Goal: Information Seeking & Learning: Learn about a topic

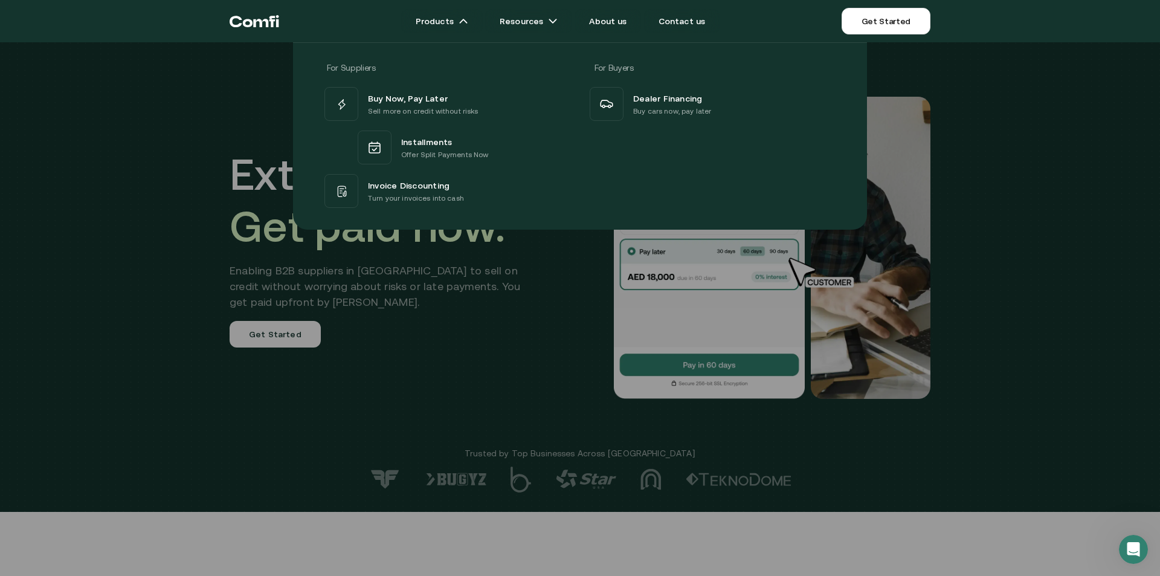
click at [557, 350] on div at bounding box center [580, 330] width 1160 height 576
click at [1090, 307] on div at bounding box center [580, 330] width 1160 height 576
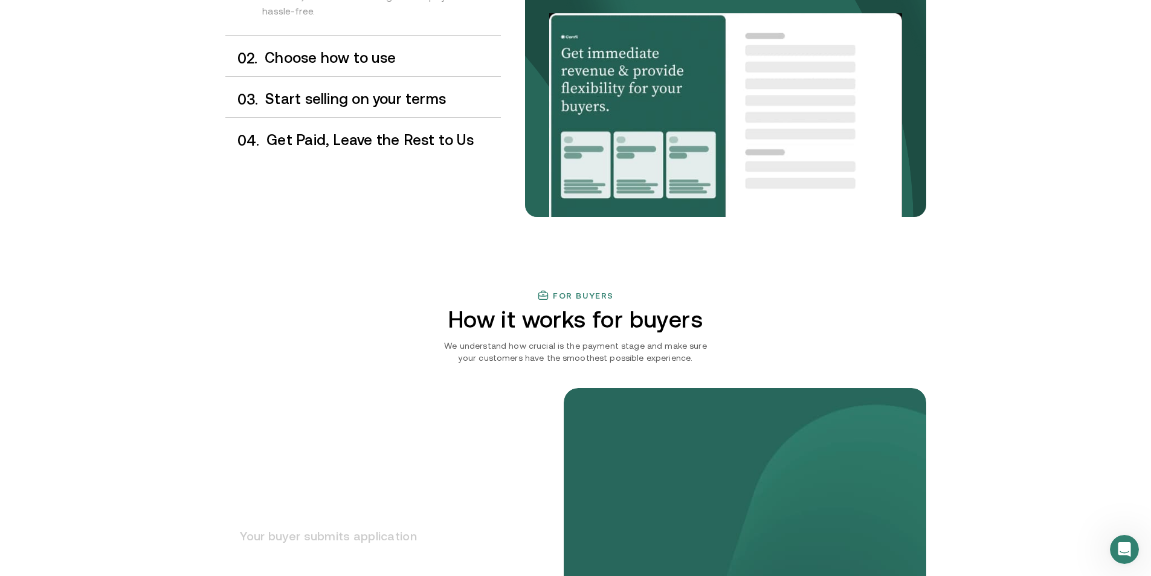
scroll to position [1329, 0]
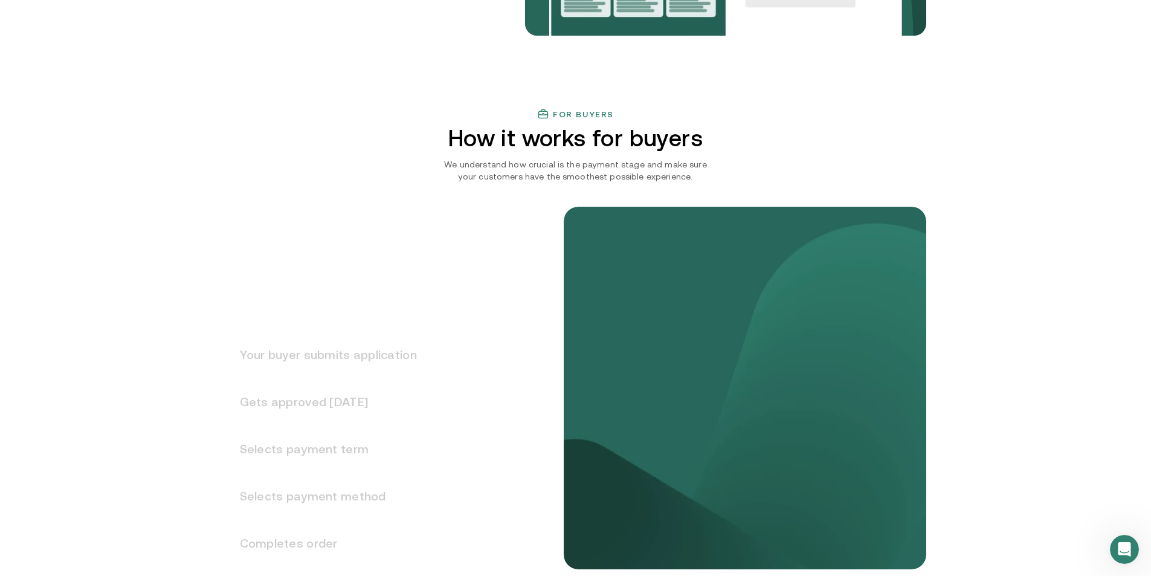
click at [629, 135] on h2 "How it works for buyers" at bounding box center [575, 138] width 352 height 26
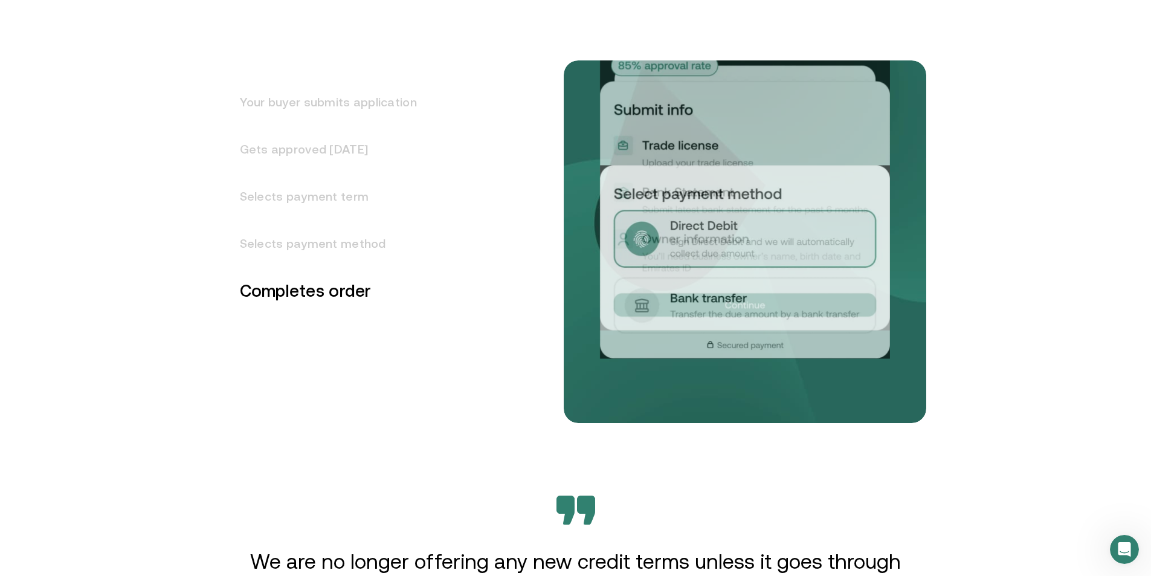
scroll to position [1631, 0]
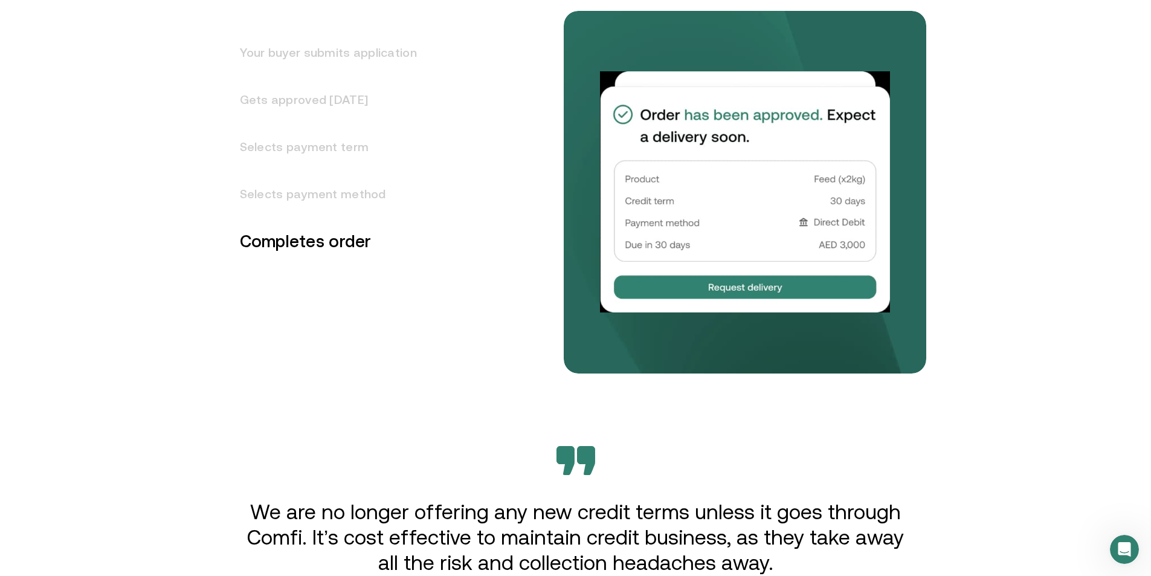
click at [324, 108] on h3 "Gets approved [DATE]" at bounding box center [321, 99] width 192 height 47
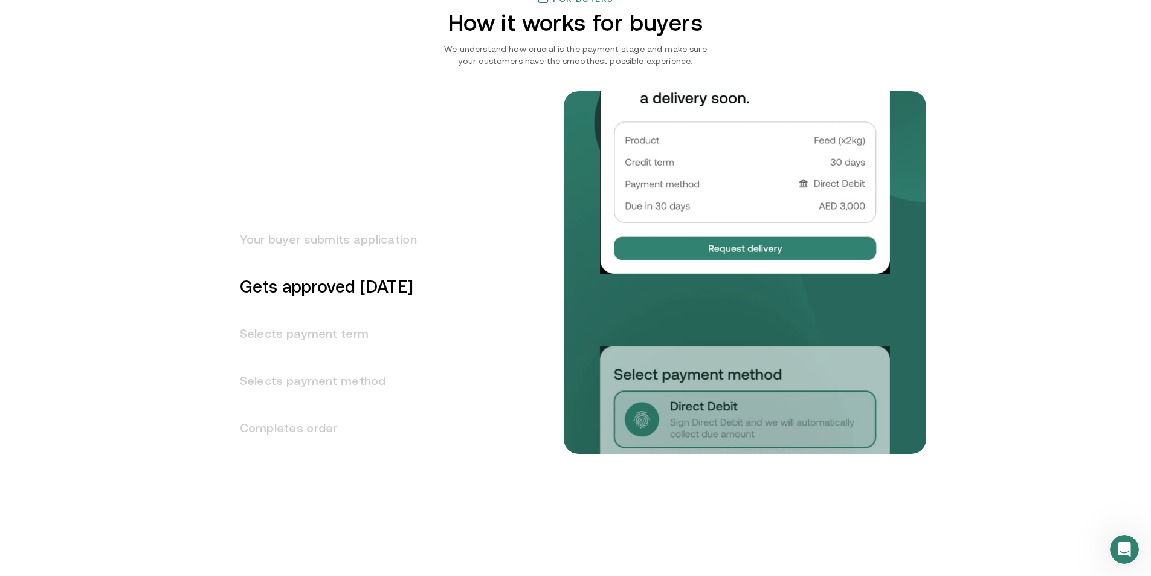
scroll to position [1443, 0]
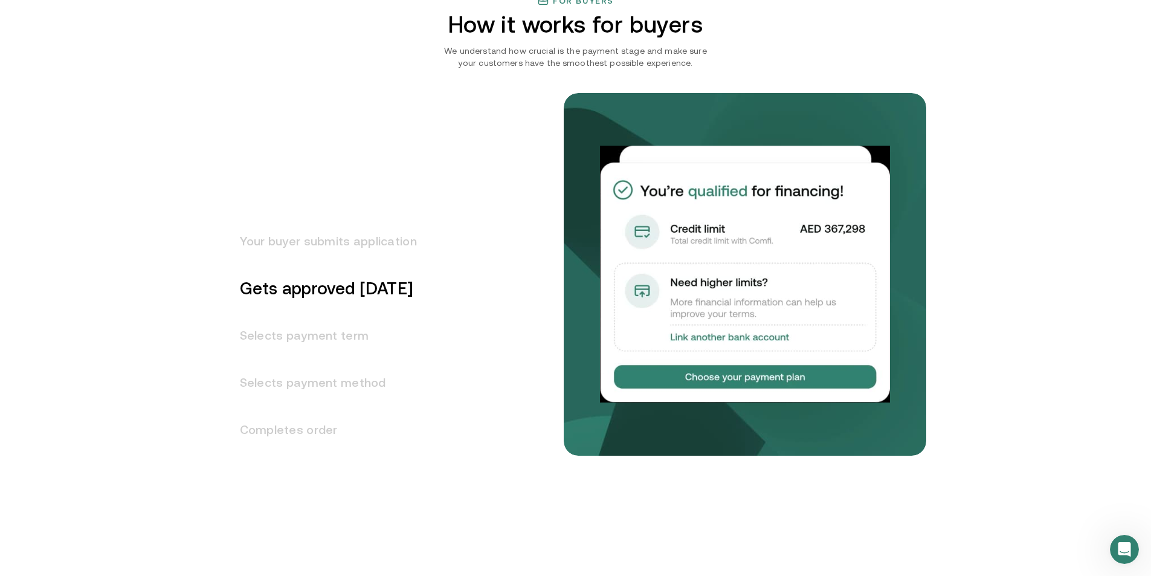
click at [364, 335] on h3 "Selects payment term" at bounding box center [321, 335] width 192 height 47
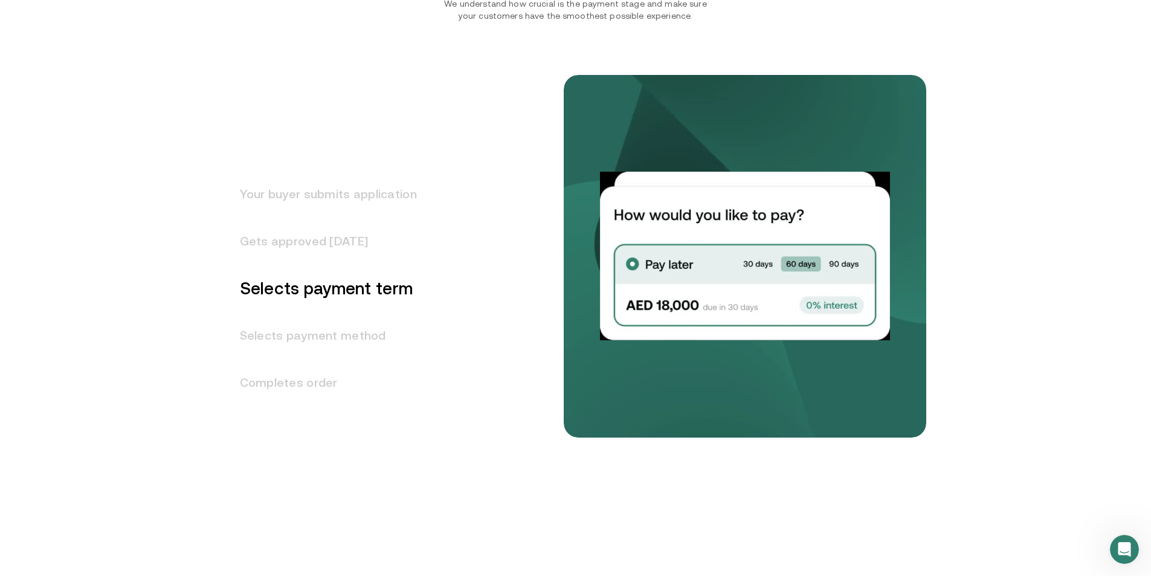
click at [364, 334] on h3 "Selects payment method" at bounding box center [321, 335] width 192 height 47
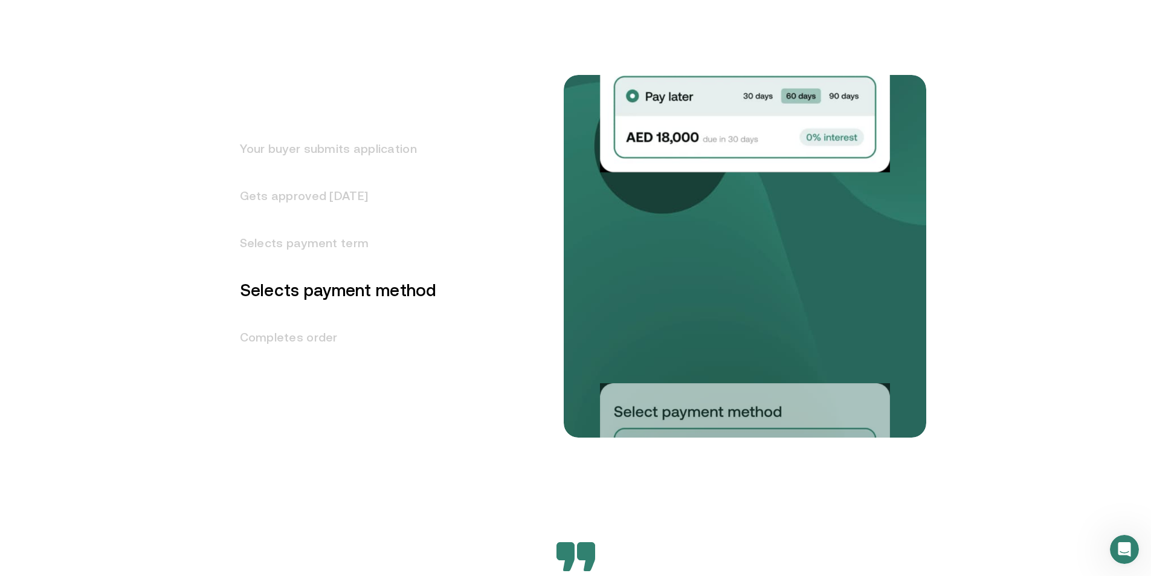
scroll to position [1537, 0]
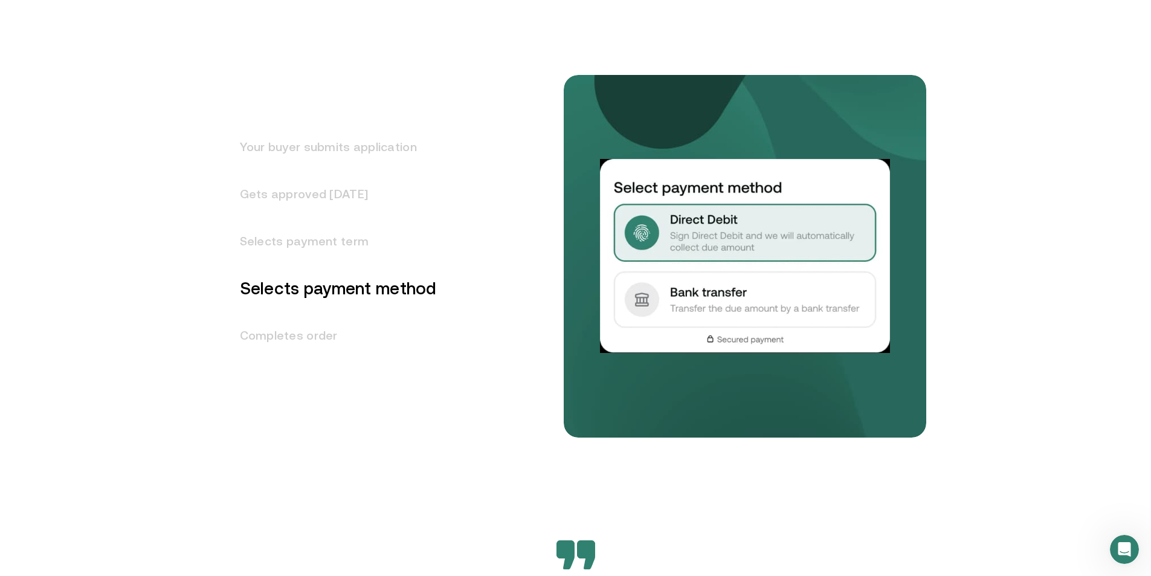
click at [366, 333] on h3 "Completes order" at bounding box center [330, 335] width 211 height 47
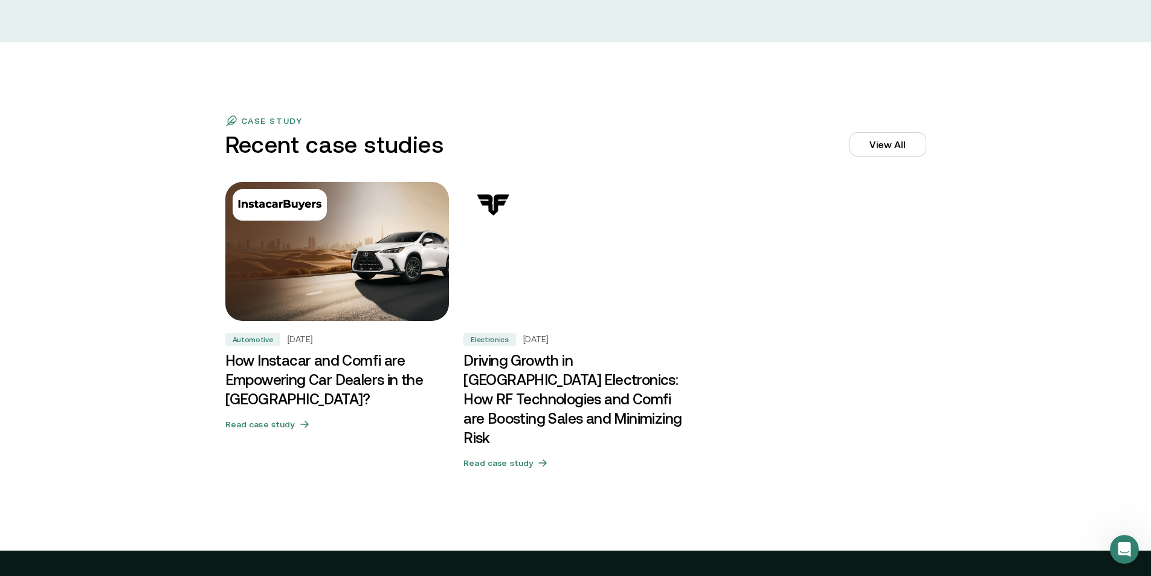
scroll to position [3638, 0]
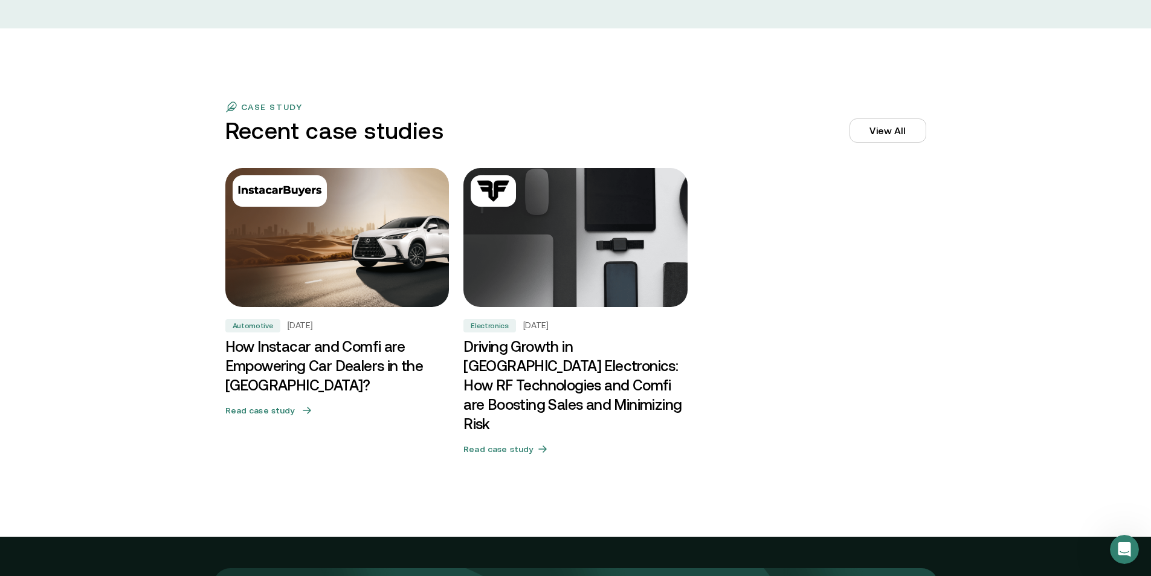
click at [401, 364] on h3 "How Instacar and Comfi are Empowering Car Dealers in the [GEOGRAPHIC_DATA]?" at bounding box center [337, 366] width 224 height 58
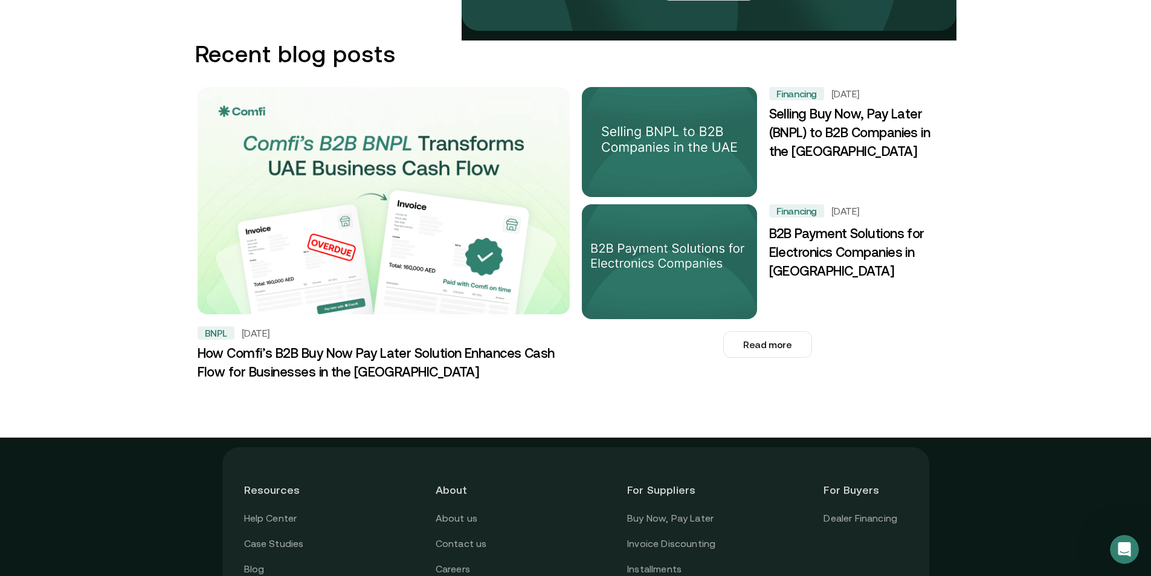
scroll to position [1827, 0]
